Goal: Task Accomplishment & Management: Use online tool/utility

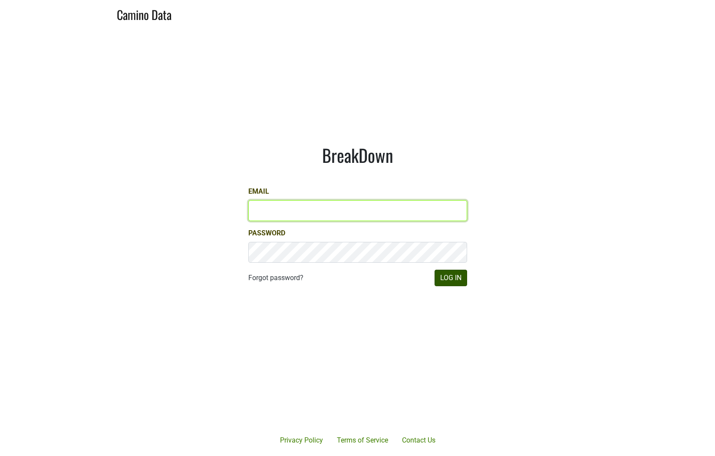
type input "brandon@slodownwines.com"
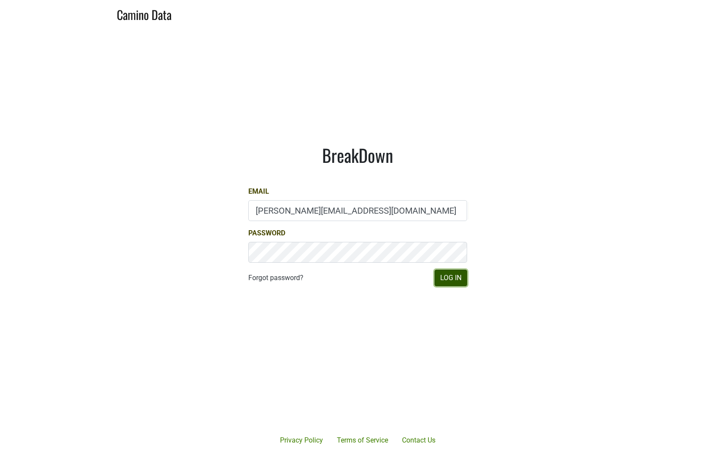
click at [451, 278] on button "Log In" at bounding box center [451, 278] width 33 height 17
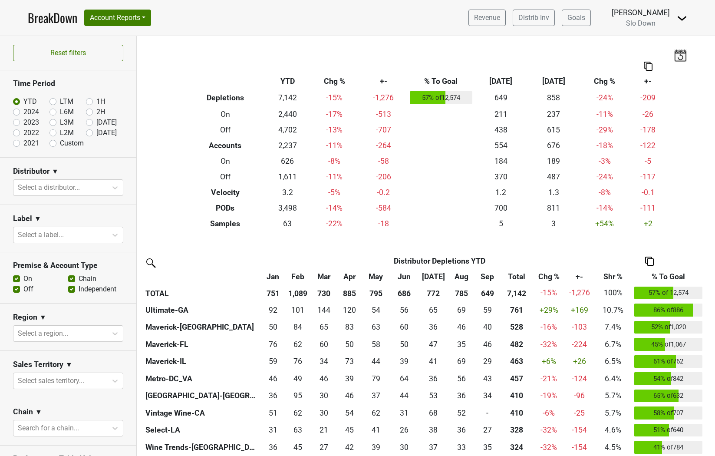
click at [49, 18] on link "BreakDown" at bounding box center [53, 18] width 50 height 18
